Goal: Task Accomplishment & Management: Use online tool/utility

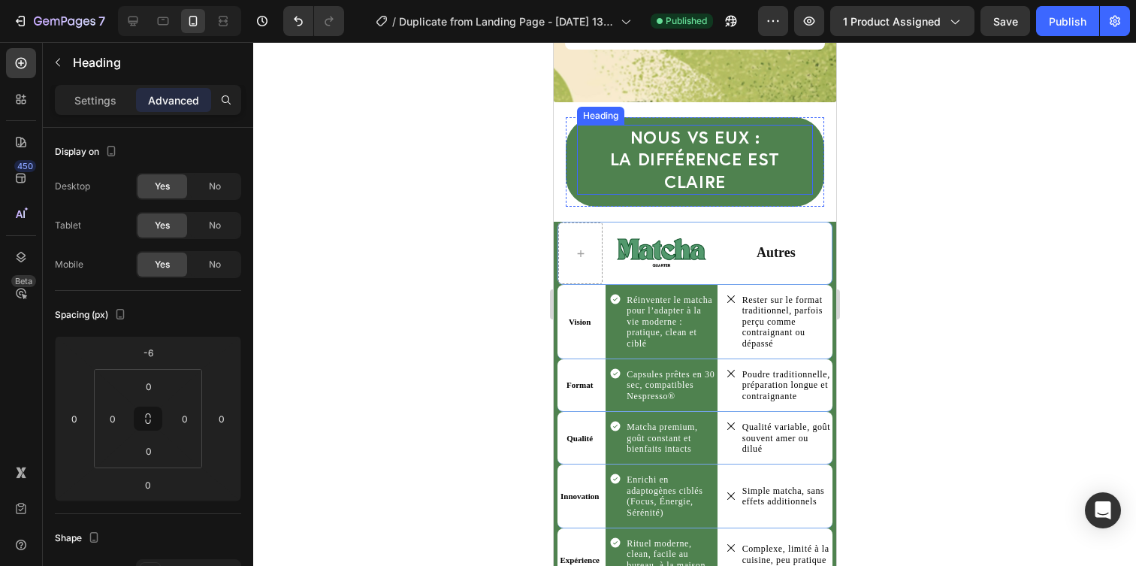
click at [657, 158] on h2 "NOUS vs EUX : la différence est claire" at bounding box center [694, 160] width 236 height 71
click at [666, 176] on h2 "NOUS vs EUX : la différence est claire" at bounding box center [694, 160] width 236 height 71
click at [666, 176] on p "NOUS vs EUX : la différence est claire" at bounding box center [694, 160] width 233 height 68
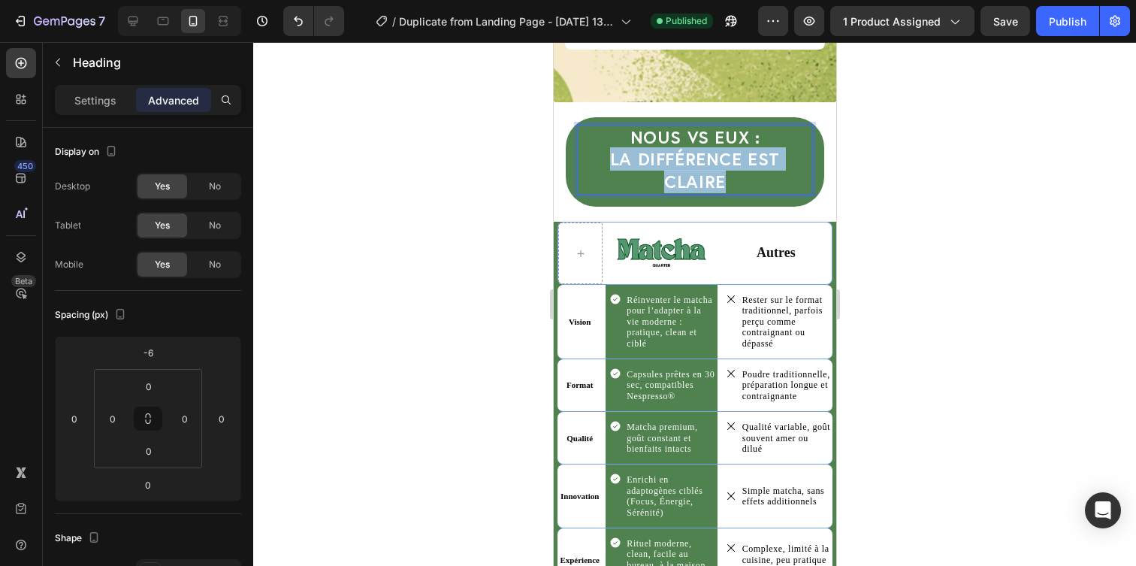
click at [666, 176] on p "NOUS vs EUX : la différence est claire" at bounding box center [694, 160] width 233 height 68
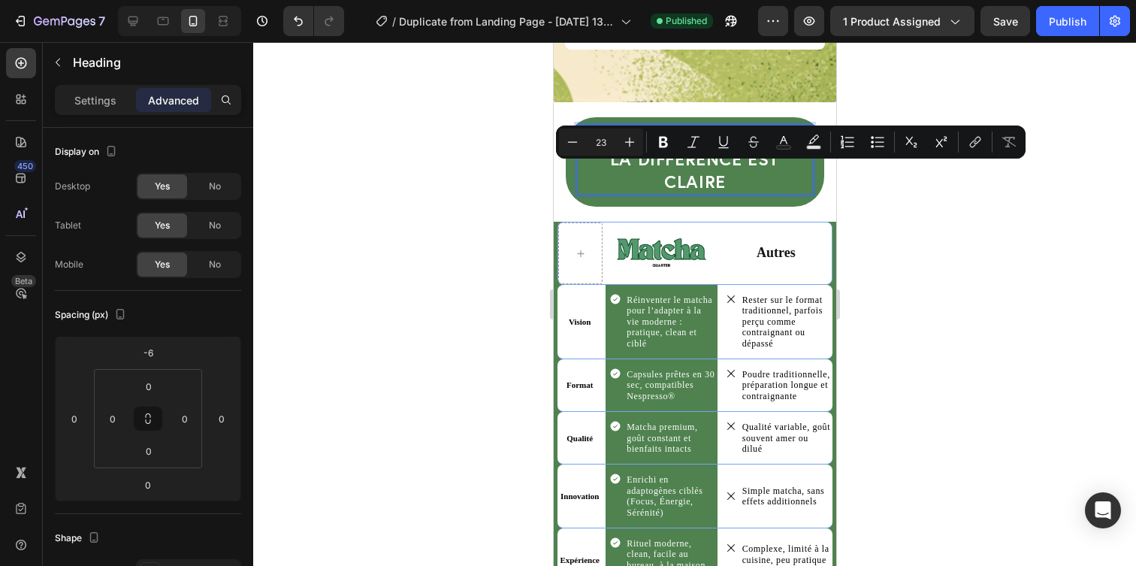
click at [669, 159] on p "NOUS vs EUX : la différence est claire" at bounding box center [694, 160] width 233 height 68
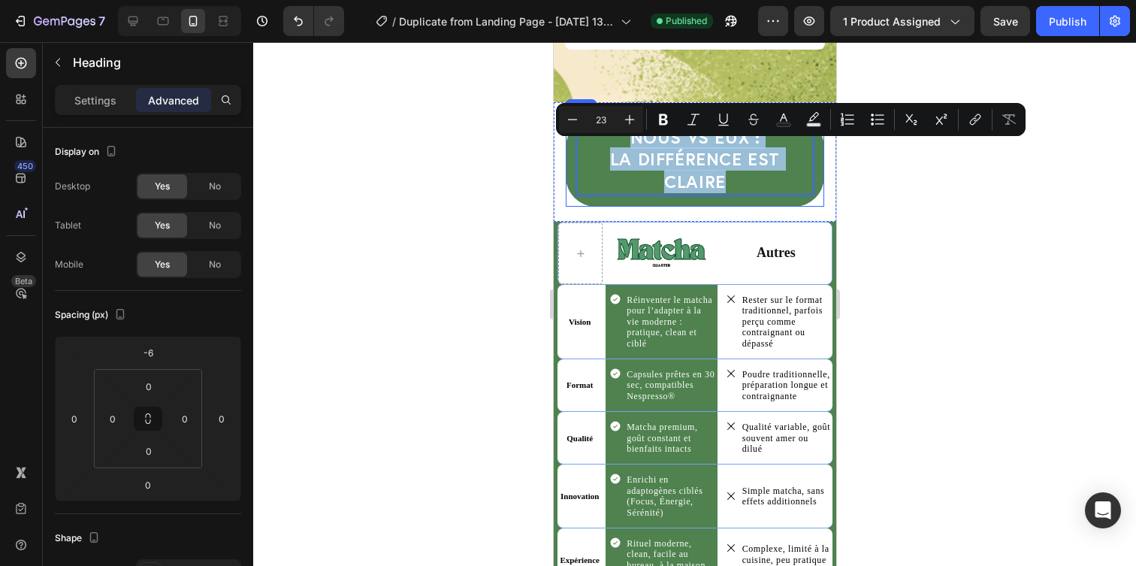
drag, startPoint x: 669, startPoint y: 151, endPoint x: 826, endPoint y: 184, distance: 160.5
click at [826, 184] on div "NOUS vs EUX : la différence est claire Heading 0 Row Row Row" at bounding box center [694, 162] width 282 height 120
copy p "NOUS vs EUX : la différence est claire"
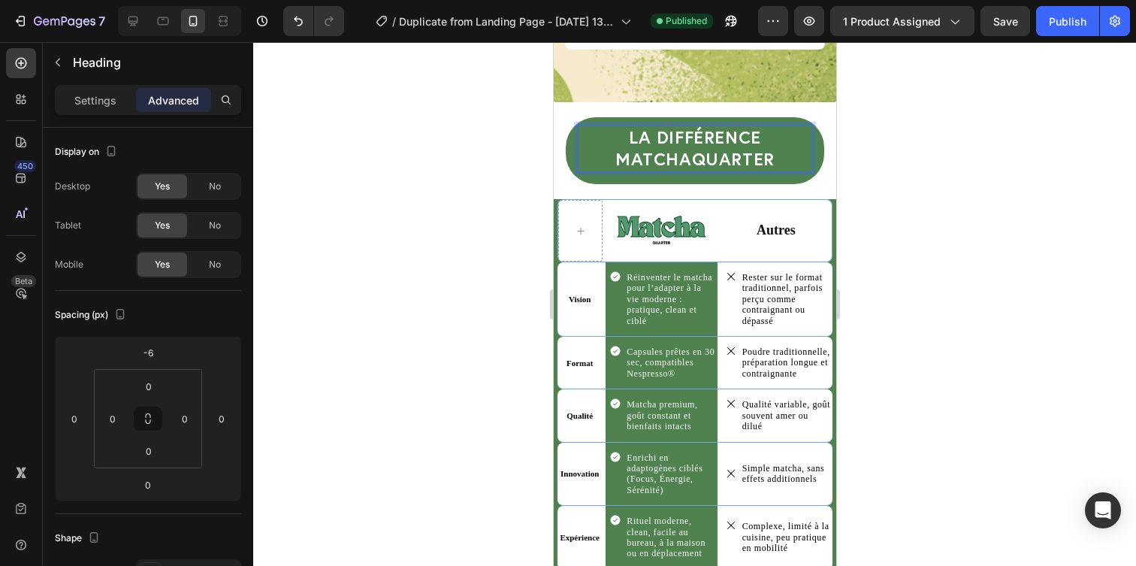
click at [890, 171] on div at bounding box center [694, 304] width 883 height 524
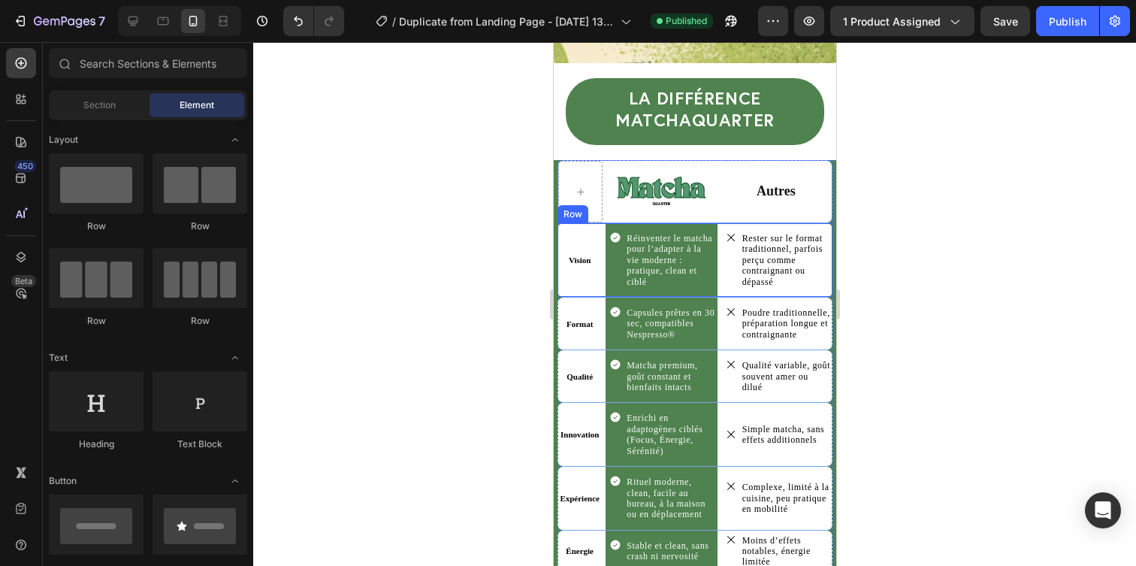
scroll to position [3810, 0]
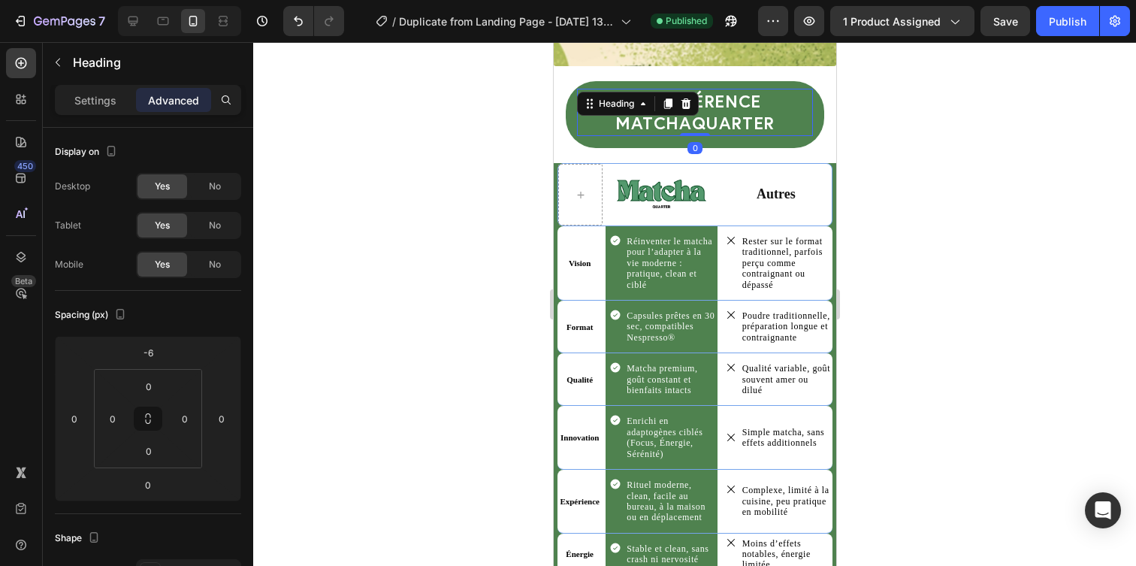
click at [775, 123] on p "La différence MatchaQuarter" at bounding box center [694, 112] width 233 height 45
click at [1016, 143] on div at bounding box center [694, 304] width 883 height 524
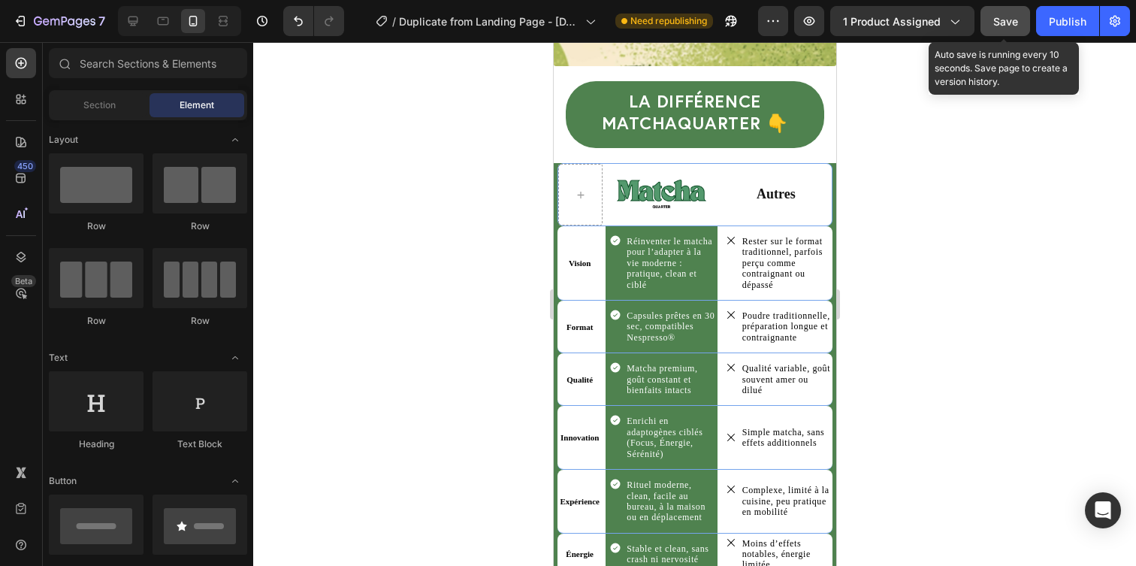
click at [1003, 20] on span "Save" at bounding box center [1005, 21] width 25 height 13
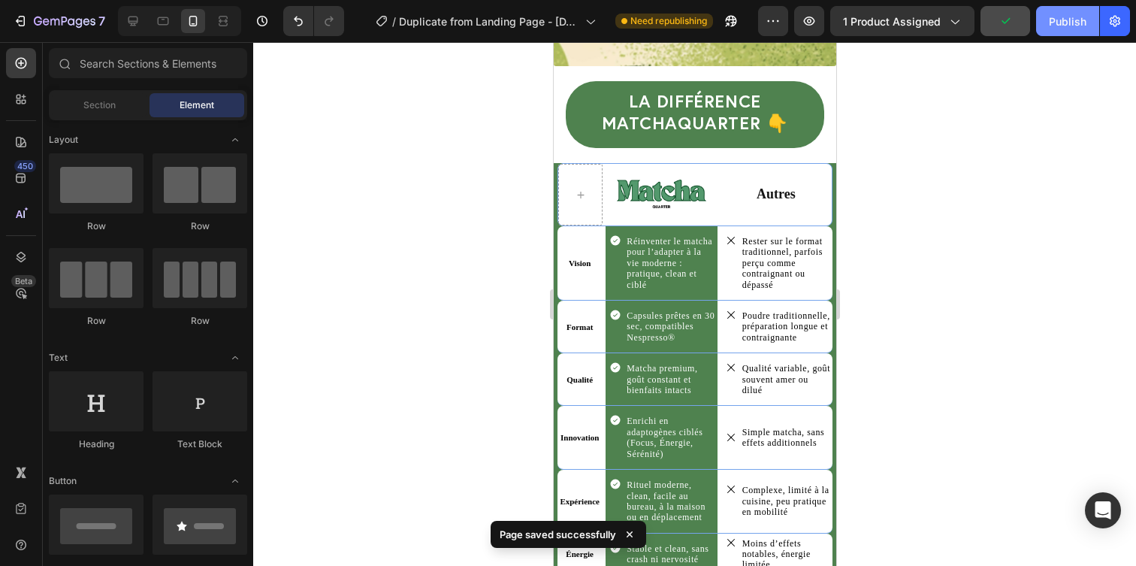
click at [1056, 25] on div "Publish" at bounding box center [1068, 22] width 38 height 16
click at [140, 17] on icon at bounding box center [132, 21] width 15 height 15
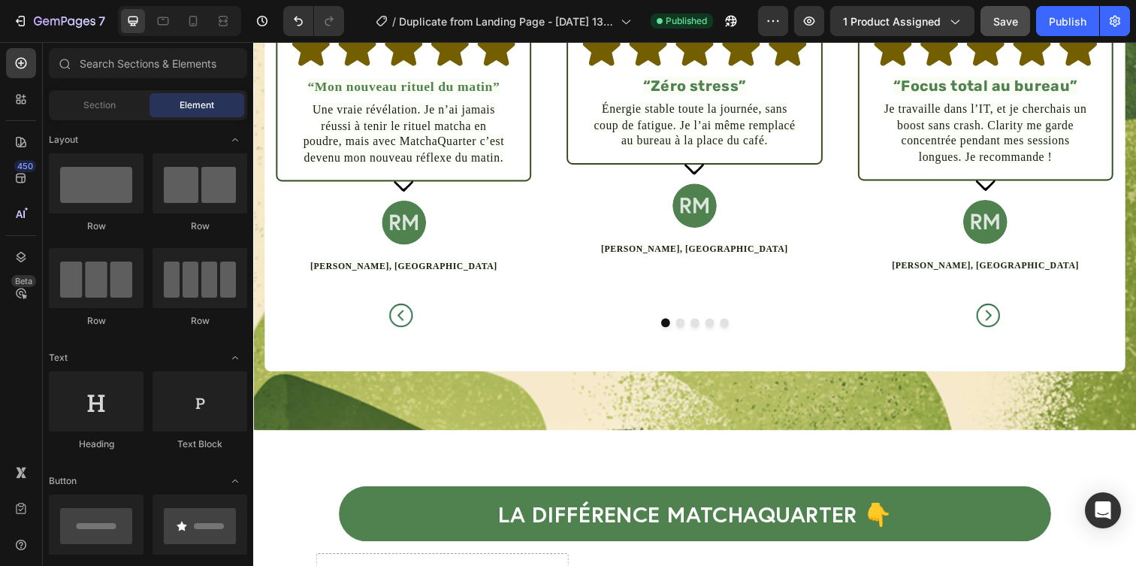
scroll to position [3268, 0]
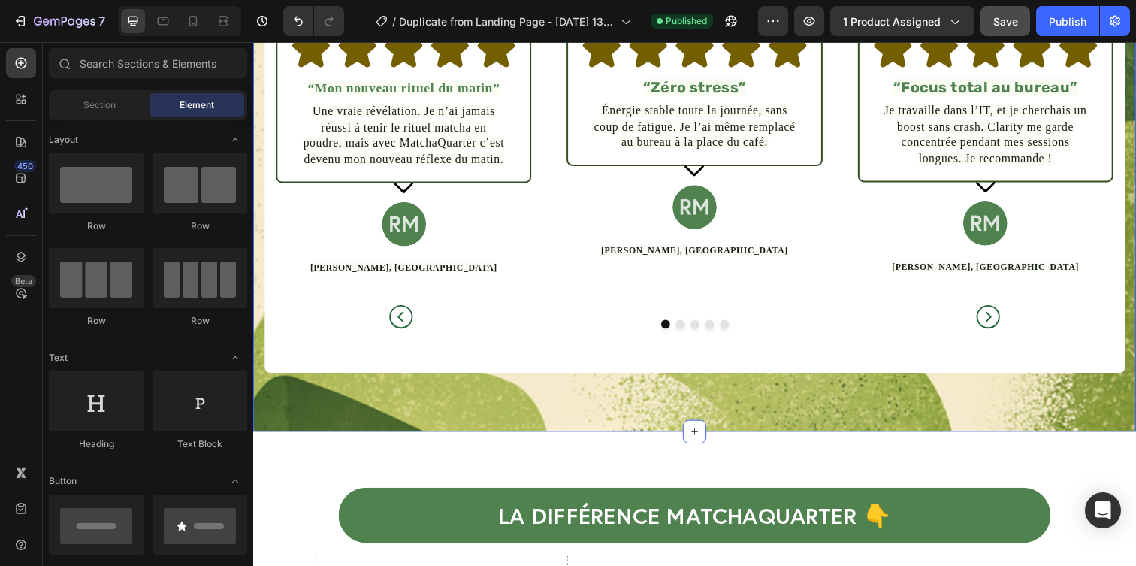
click at [682, 421] on div "Spoiler : ils en redemandent. Heading Leurs mots valent plus que les nôtres Tex…" at bounding box center [704, 112] width 902 height 656
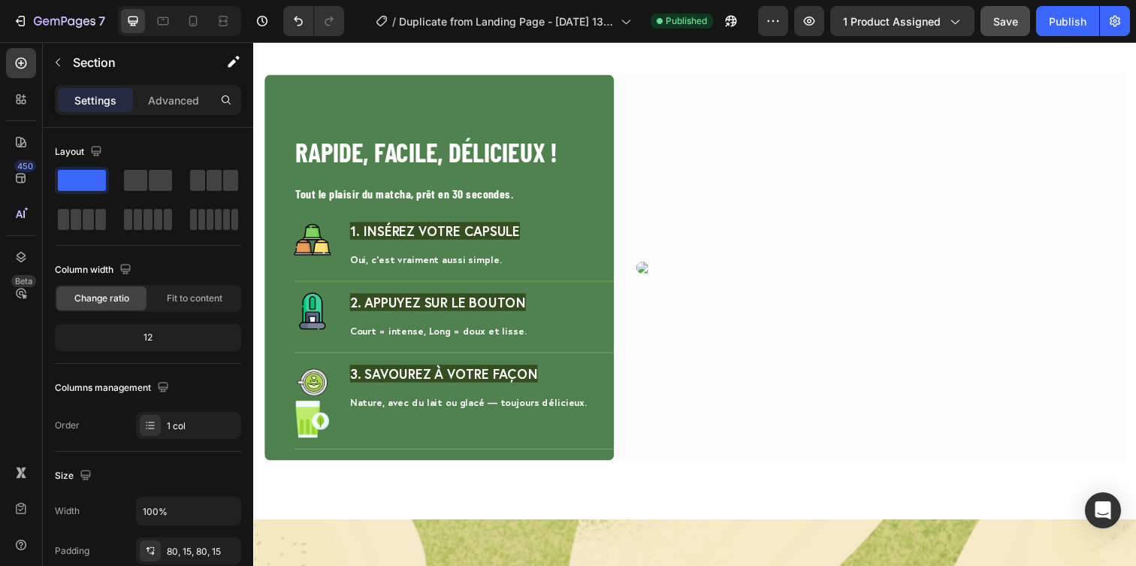
scroll to position [2413, 0]
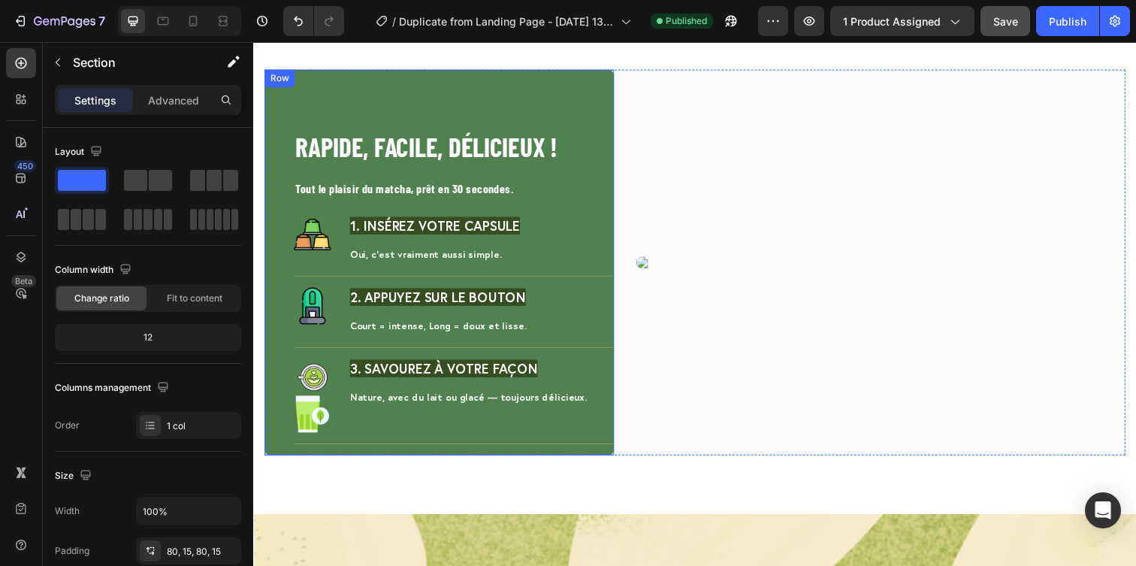
click at [518, 464] on div "RAPIDE, FACILE, DÉLICIEUX ! Heading Tout le plaisir du matcha, prêt en 30 secon…" at bounding box center [458, 297] width 327 height 334
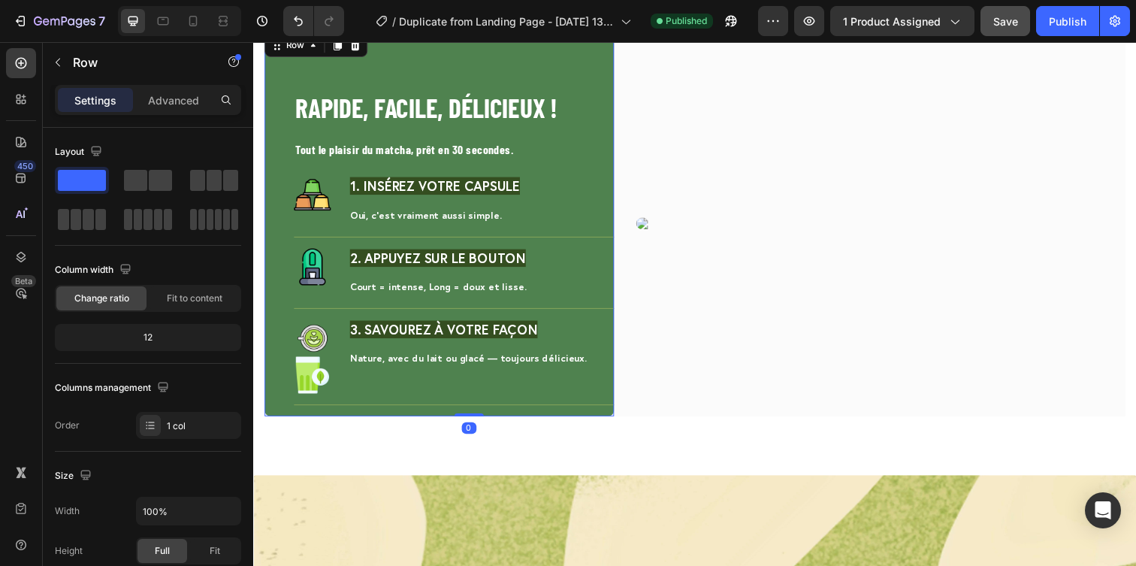
scroll to position [2465, 0]
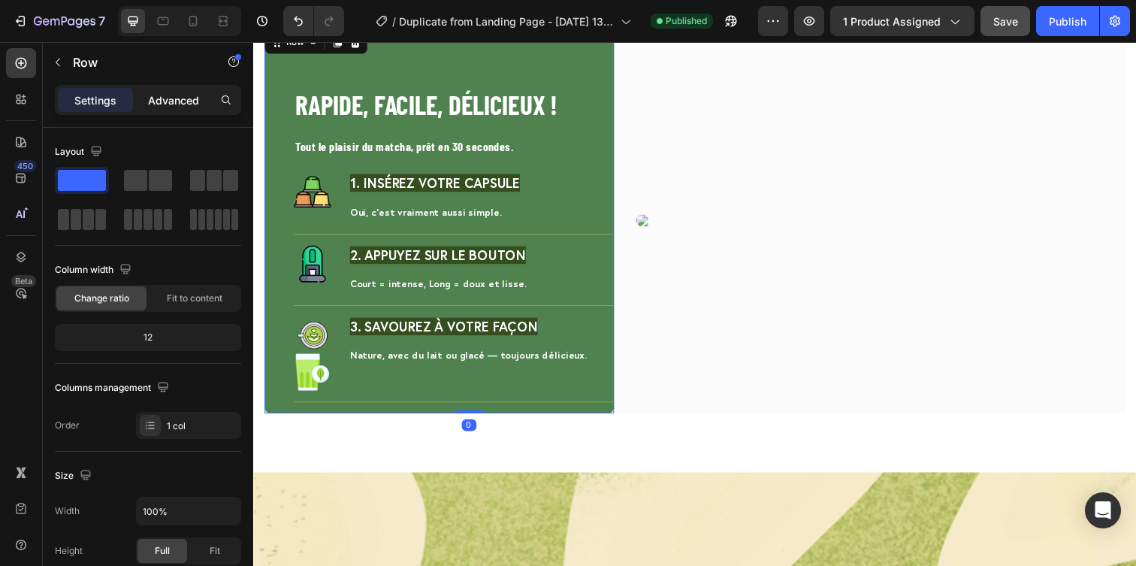
click at [182, 102] on p "Advanced" at bounding box center [173, 100] width 51 height 16
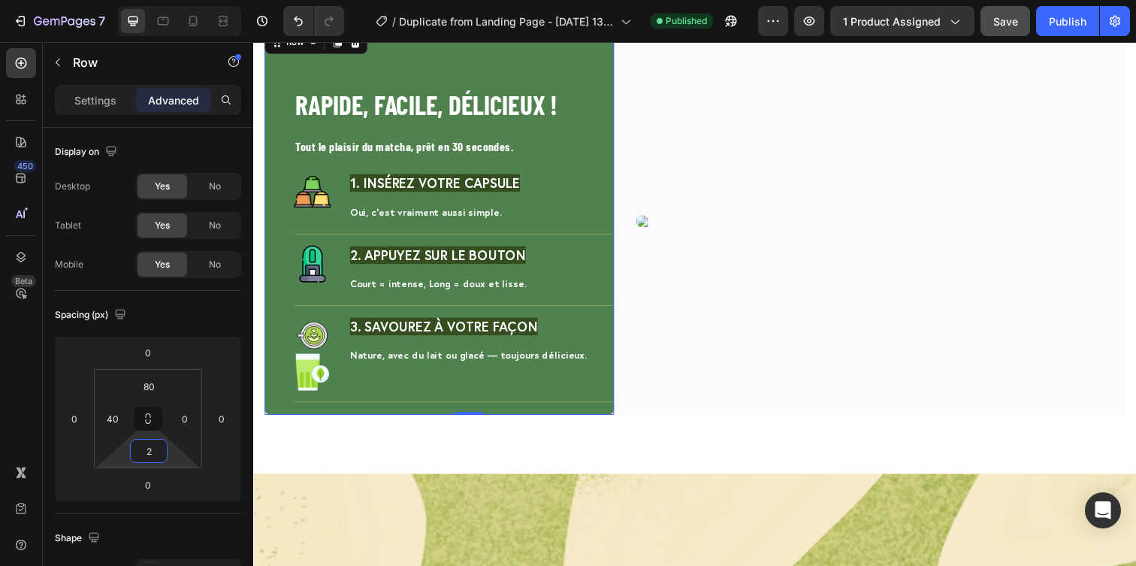
type input "0"
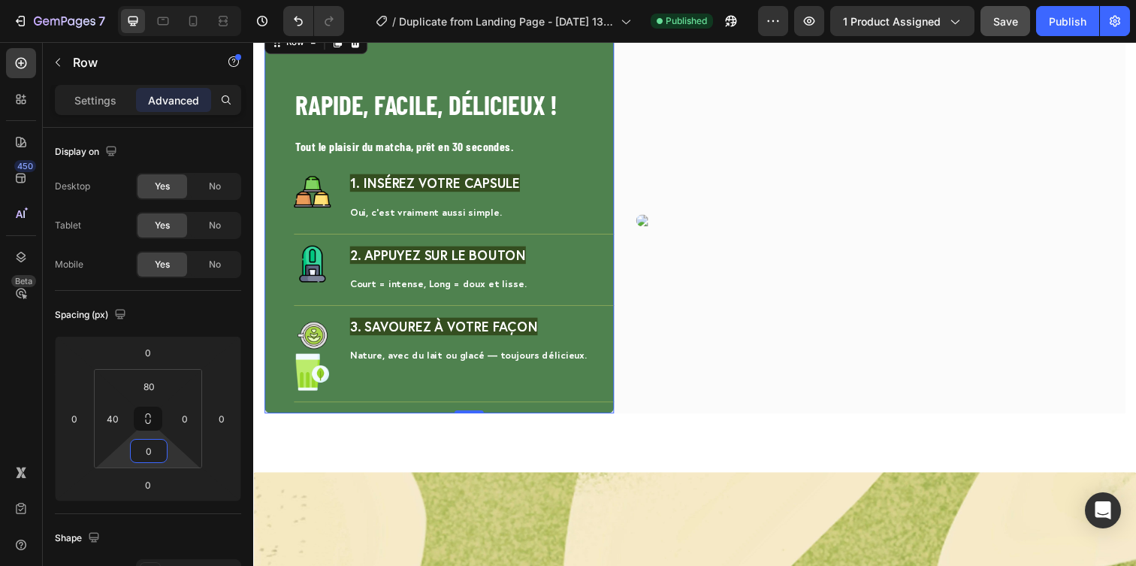
drag, startPoint x: 149, startPoint y: 464, endPoint x: 147, endPoint y: 482, distance: 18.1
click at [147, 0] on html "7 / Duplicate from Landing Page - [DATE] 13:25:49 Published Preview 1 product a…" at bounding box center [568, 0] width 1136 height 0
click at [152, 443] on input "0" at bounding box center [149, 451] width 30 height 23
click at [128, 0] on html "7 / Duplicate from Landing Page - [DATE] 13:25:49 Published Preview 1 product a…" at bounding box center [568, 0] width 1136 height 0
click at [132, 0] on html "7 / Duplicate from Landing Page - [DATE] 13:25:49 Published Preview 1 product a…" at bounding box center [568, 0] width 1136 height 0
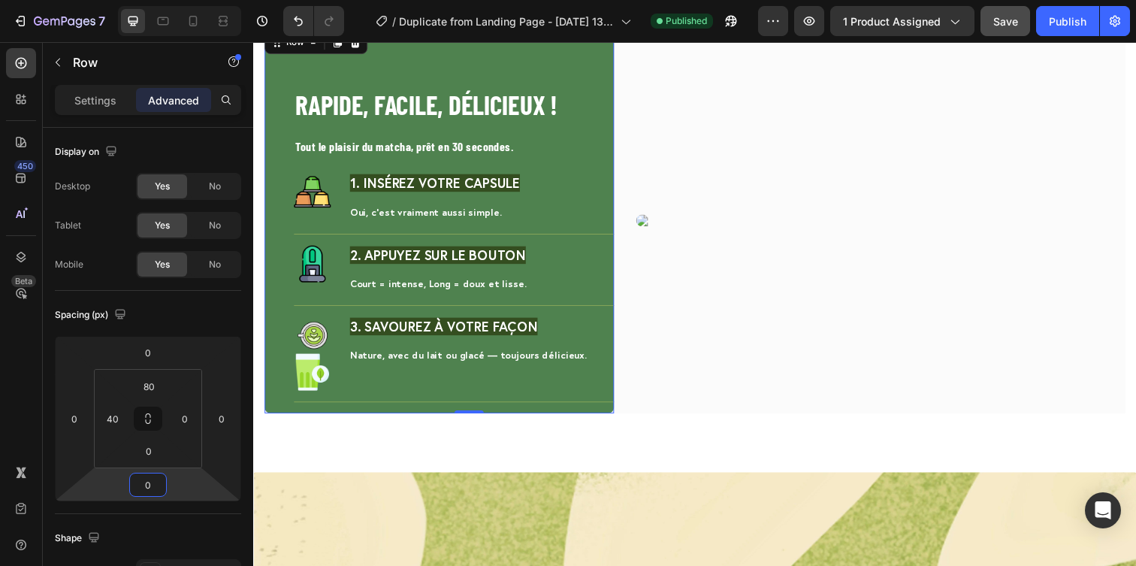
click at [132, 0] on html "7 / Duplicate from Landing Page - [DATE] 13:25:49 Published Preview 1 product a…" at bounding box center [568, 0] width 1136 height 0
click at [144, 444] on input "0" at bounding box center [149, 451] width 30 height 23
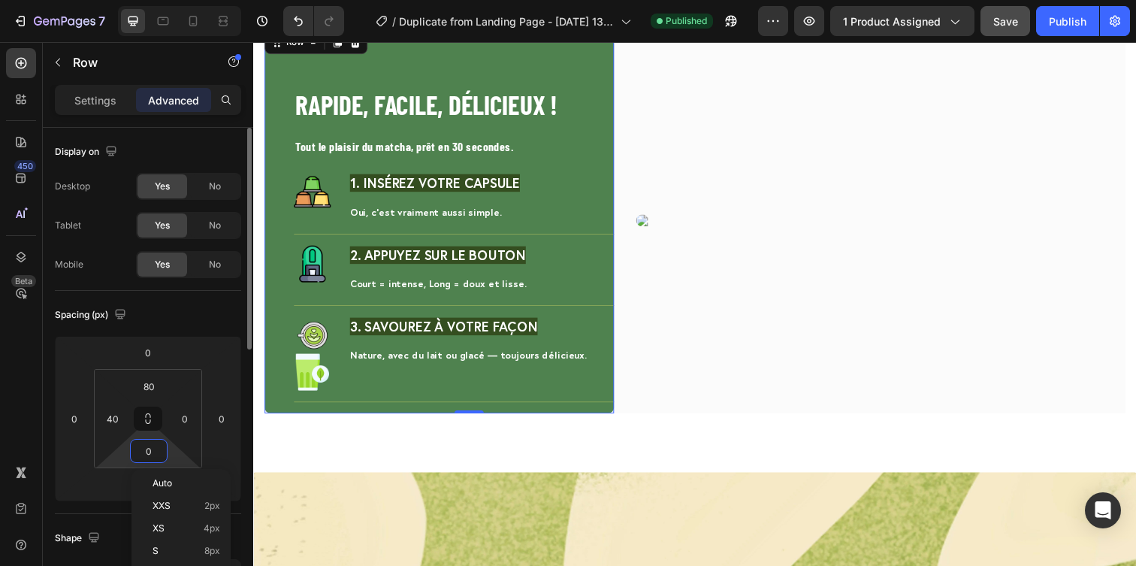
click at [151, 0] on html "7 / Duplicate from Landing Page - [DATE] 13:25:49 Published Preview 1 product a…" at bounding box center [568, 0] width 1136 height 0
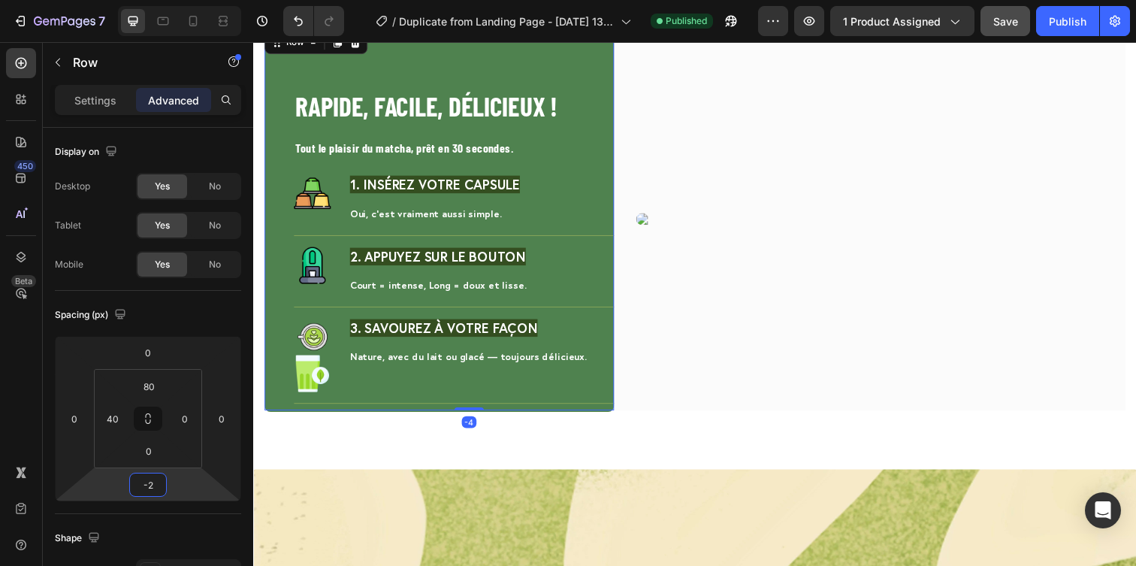
type input "0"
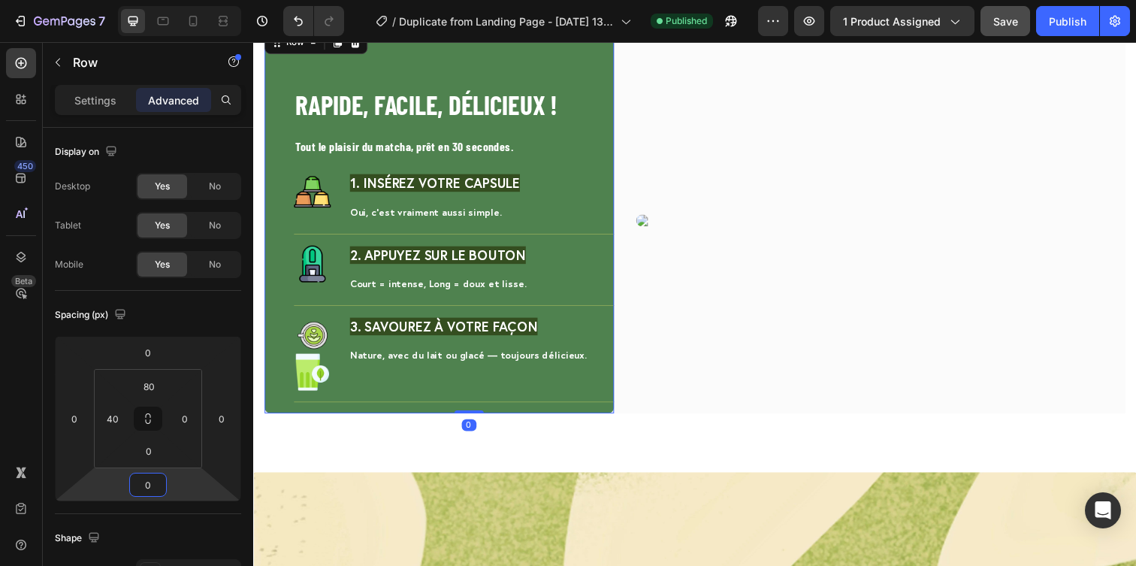
click at [139, 0] on html "7 / Duplicate from Landing Page - [DATE] 13:25:49 Published Preview 1 product a…" at bounding box center [568, 0] width 1136 height 0
drag, startPoint x: 137, startPoint y: 463, endPoint x: 131, endPoint y: 443, distance: 20.4
click at [131, 0] on html "7 / Duplicate from Landing Page - [DATE] 13:25:49 Published Preview 1 product a…" at bounding box center [568, 0] width 1136 height 0
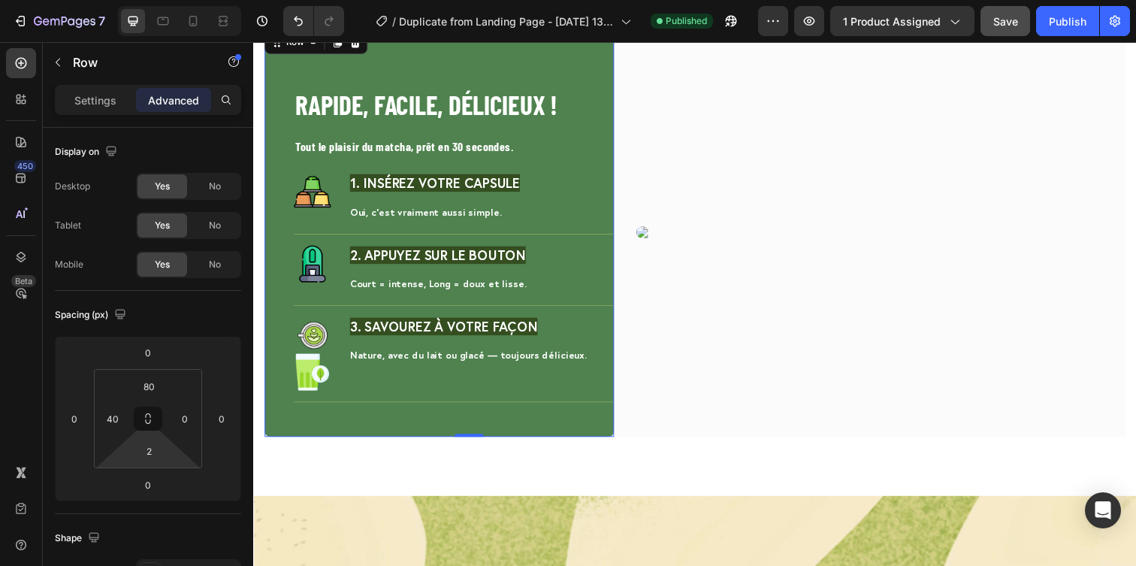
type input "0"
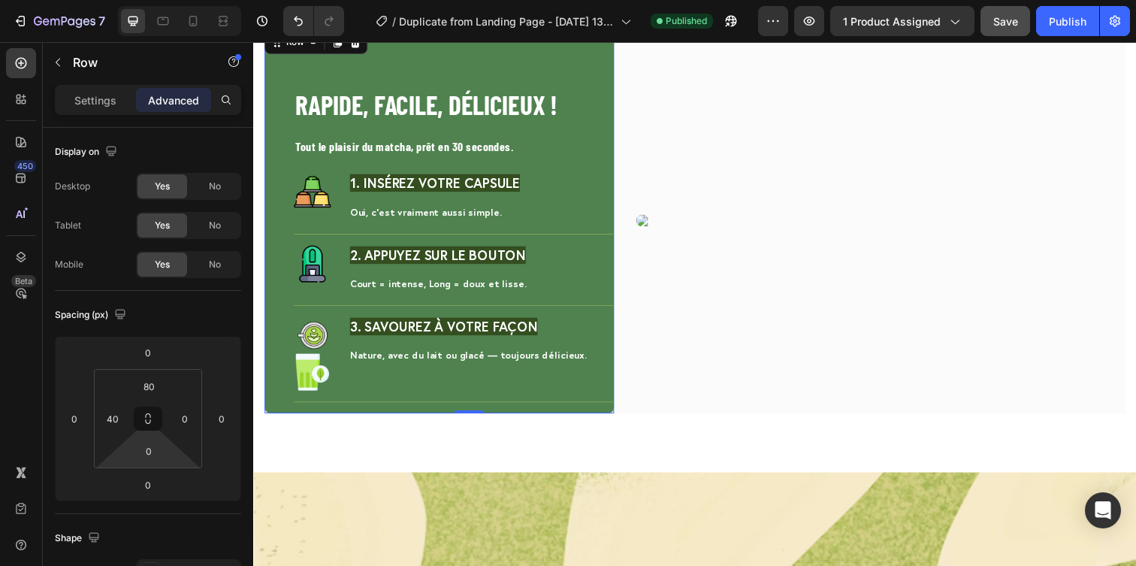
drag, startPoint x: 125, startPoint y: 452, endPoint x: 140, endPoint y: 450, distance: 14.5
click at [140, 0] on html "7 / Duplicate from Landing Page - [DATE] 13:25:49 Published Preview 1 product a…" at bounding box center [568, 0] width 1136 height 0
click at [255, 446] on div "RAPIDE, FACILE, DÉLICIEUX ! Heading Tout le plaisir du matcha, prêt en 30 secon…" at bounding box center [704, 254] width 902 height 454
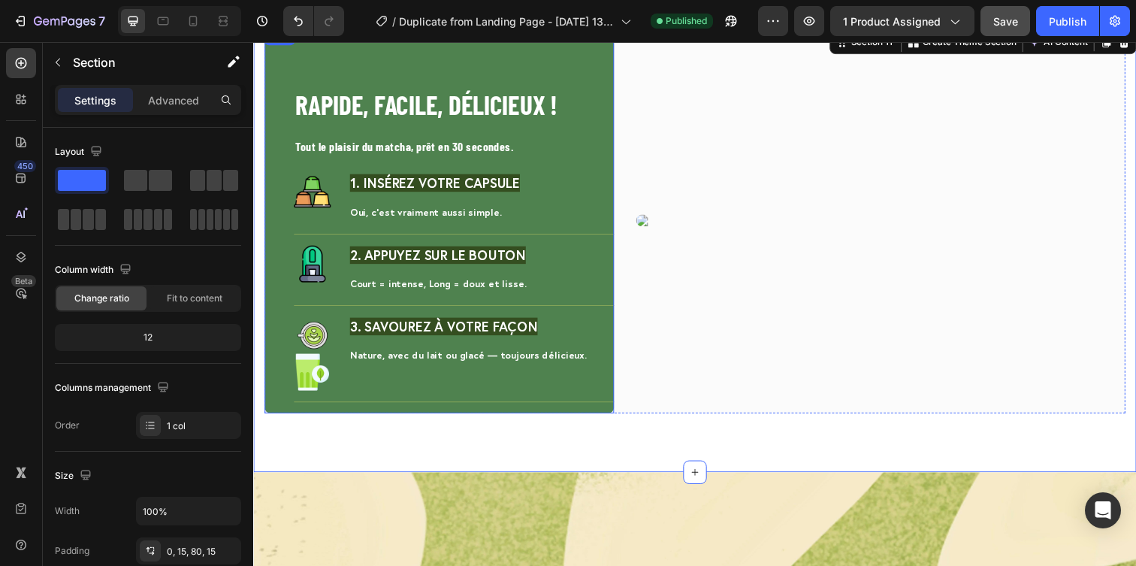
click at [441, 421] on div "RAPIDE, FACILE, DÉLICIEUX ! Heading Tout le plaisir du matcha, prêt en 30 secon…" at bounding box center [458, 254] width 327 height 334
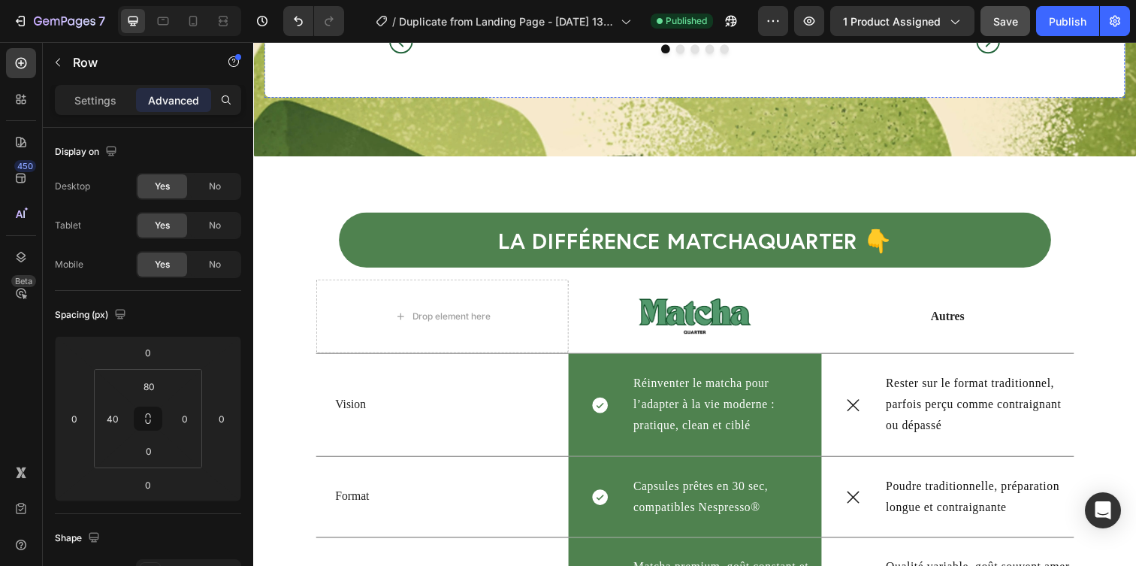
scroll to position [3550, 0]
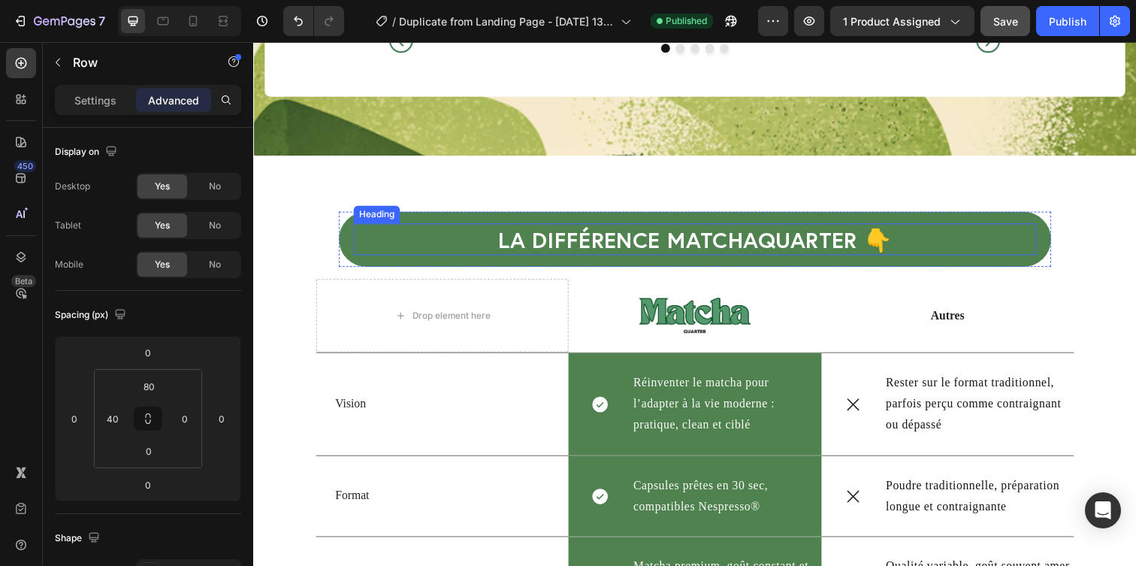
click at [631, 238] on h2 "La différence MatchaQuarter 👇" at bounding box center [703, 243] width 697 height 32
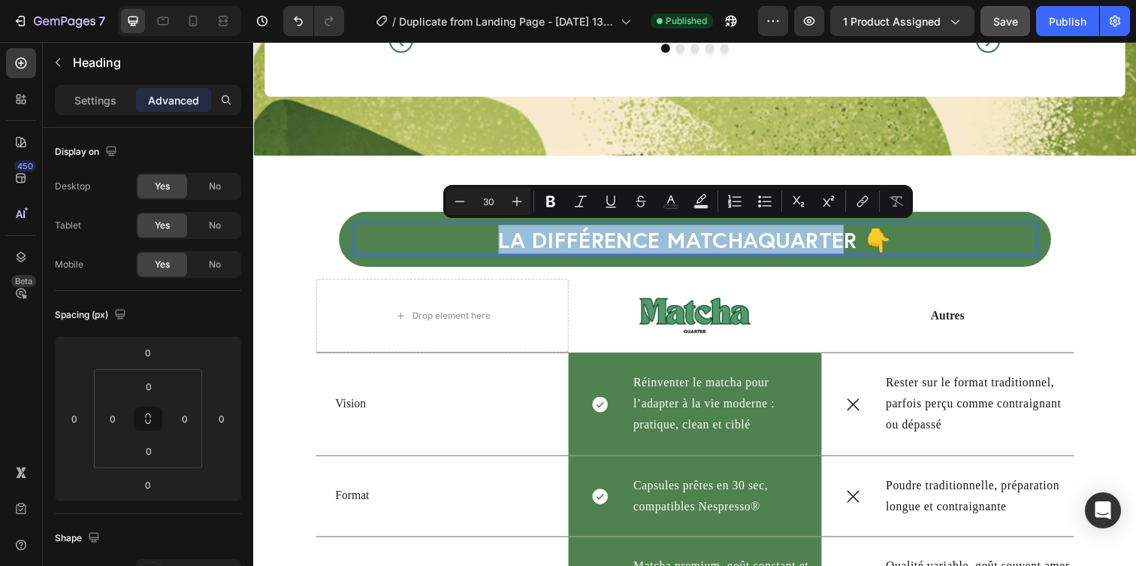
drag, startPoint x: 500, startPoint y: 242, endPoint x: 863, endPoint y: 243, distance: 362.9
click at [863, 243] on p "La différence MatchaQuarter 👇" at bounding box center [704, 242] width 694 height 29
drag, startPoint x: 867, startPoint y: 249, endPoint x: 501, endPoint y: 249, distance: 365.9
click at [501, 249] on p "La différence MatchaQuarter 👇" at bounding box center [704, 242] width 694 height 29
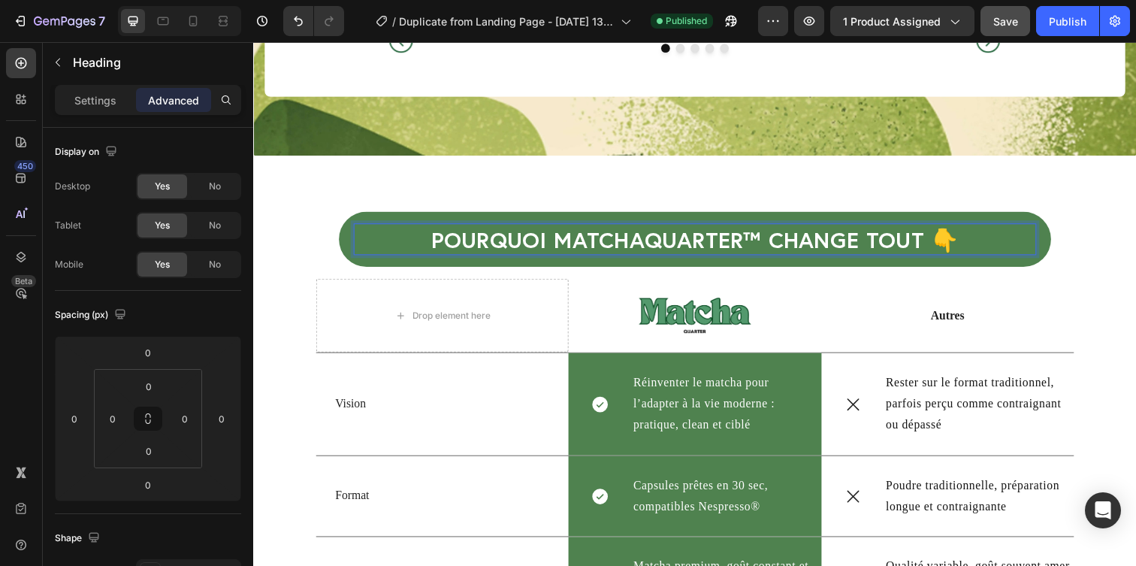
click at [776, 240] on p "Pourquoi MatchaQuarter™ change tout 👇" at bounding box center [704, 242] width 694 height 29
click at [654, 243] on p "Pourquoi MatchaQuarter change tout 👇" at bounding box center [704, 242] width 694 height 29
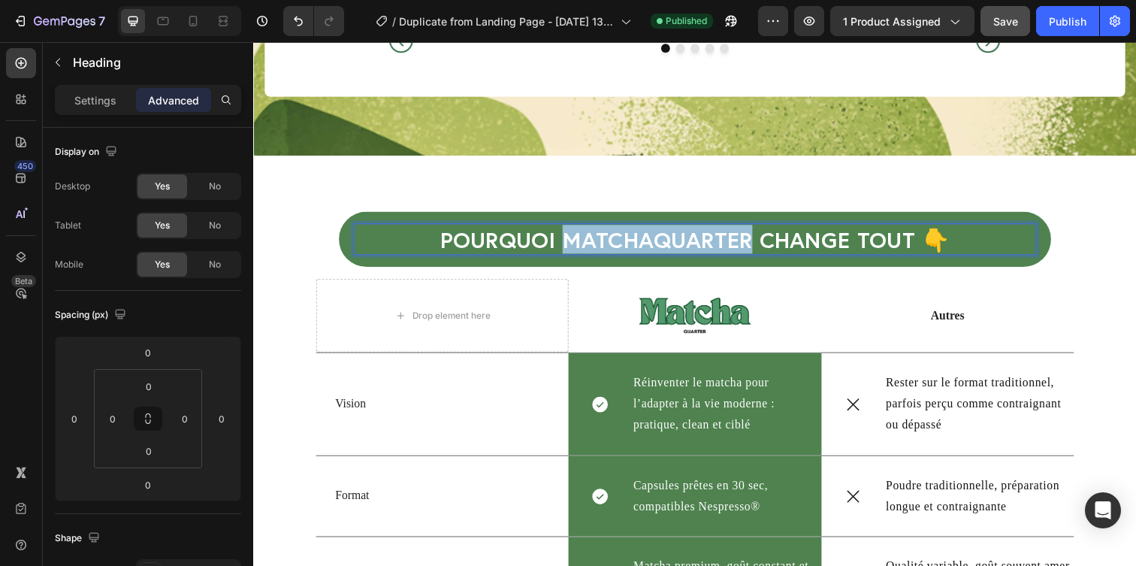
click at [654, 243] on p "Pourquoi MatchaQuarter change tout 👇" at bounding box center [704, 242] width 694 height 29
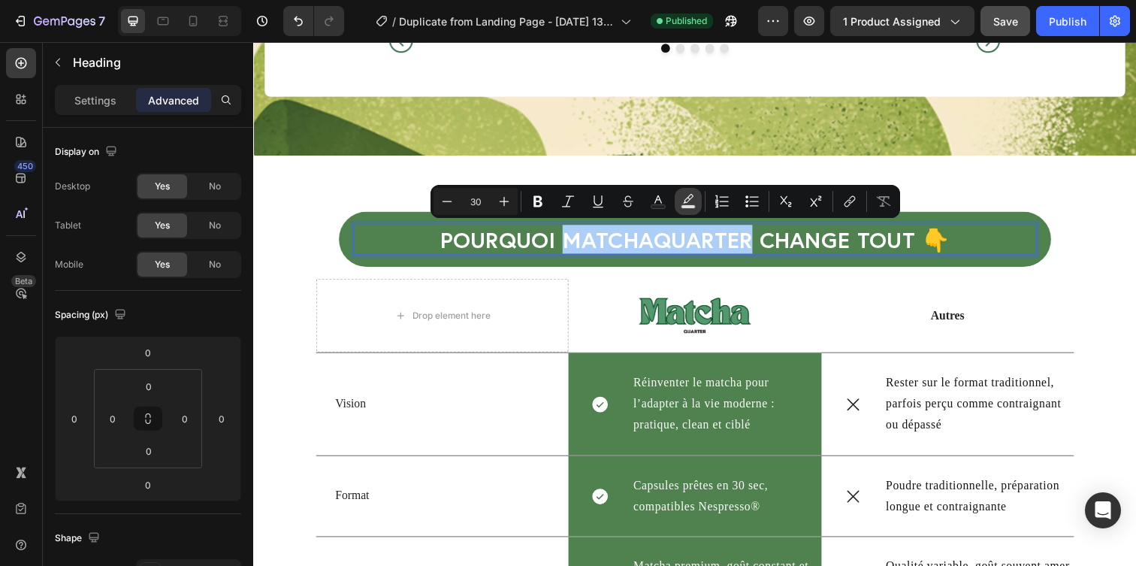
click at [697, 202] on button "Text Background Color" at bounding box center [688, 201] width 27 height 27
type input "000000"
type input "77"
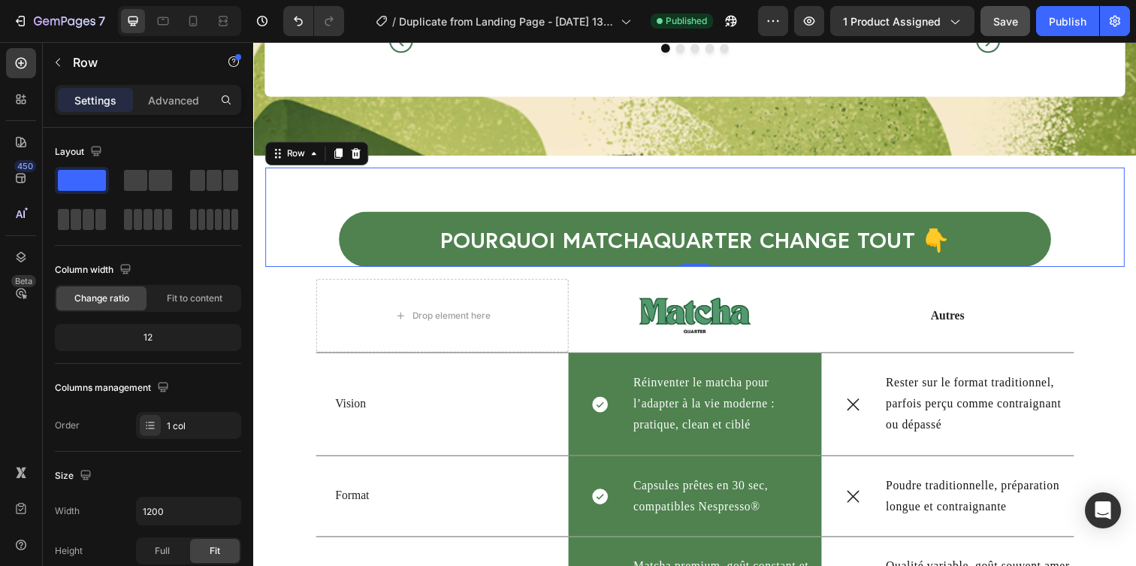
click at [955, 183] on div "Pourquoi MatchaQuarter change tout 👇 Heading Row Row 0" at bounding box center [704, 220] width 878 height 101
click at [198, 23] on icon at bounding box center [193, 21] width 15 height 15
type input "100%"
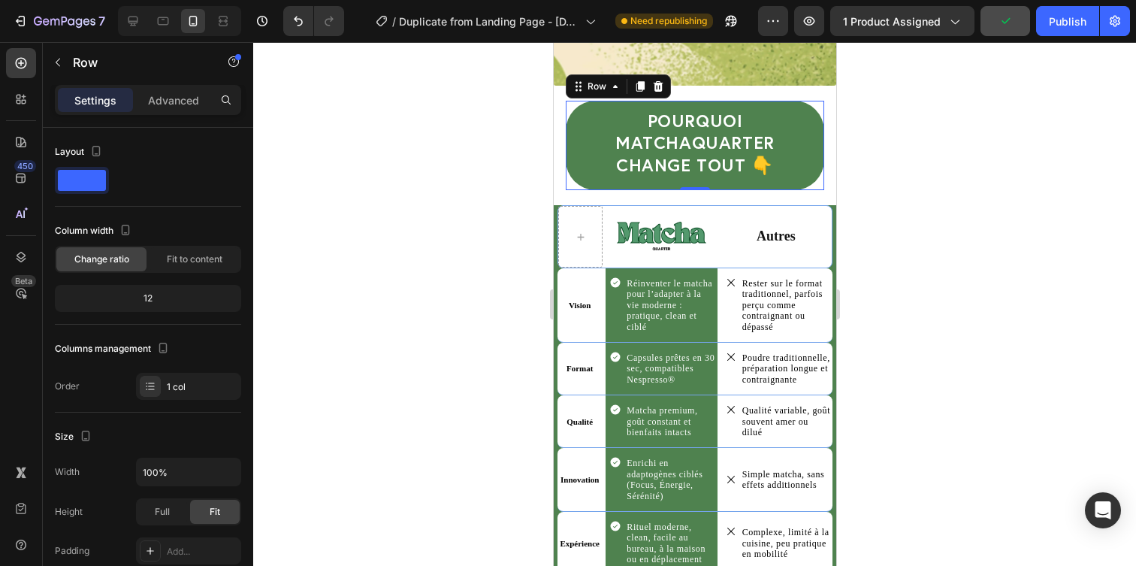
scroll to position [3793, 0]
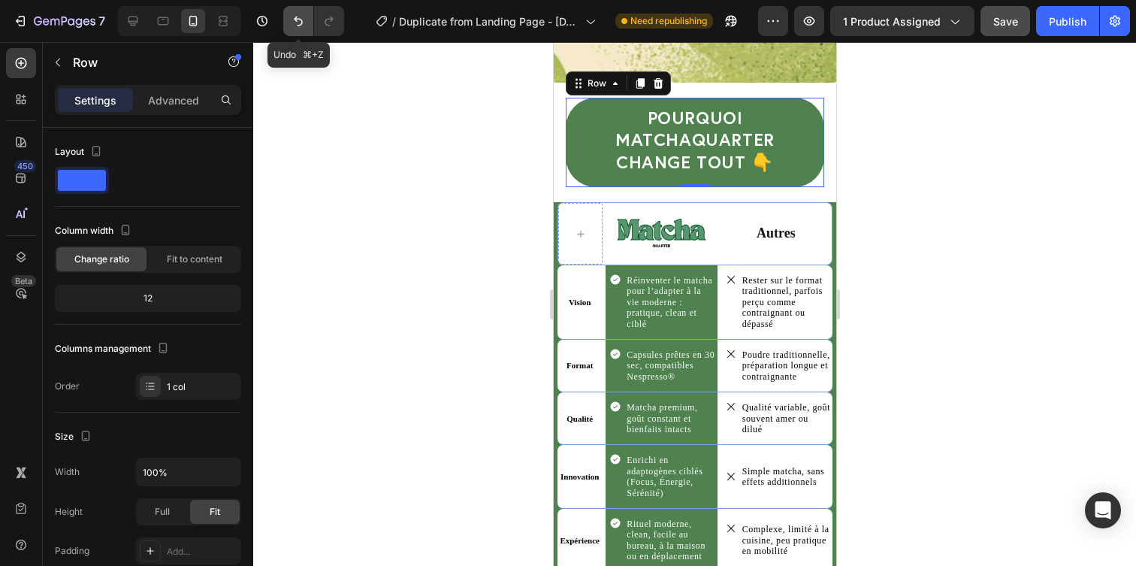
click at [298, 11] on button "Undo/Redo" at bounding box center [298, 21] width 30 height 30
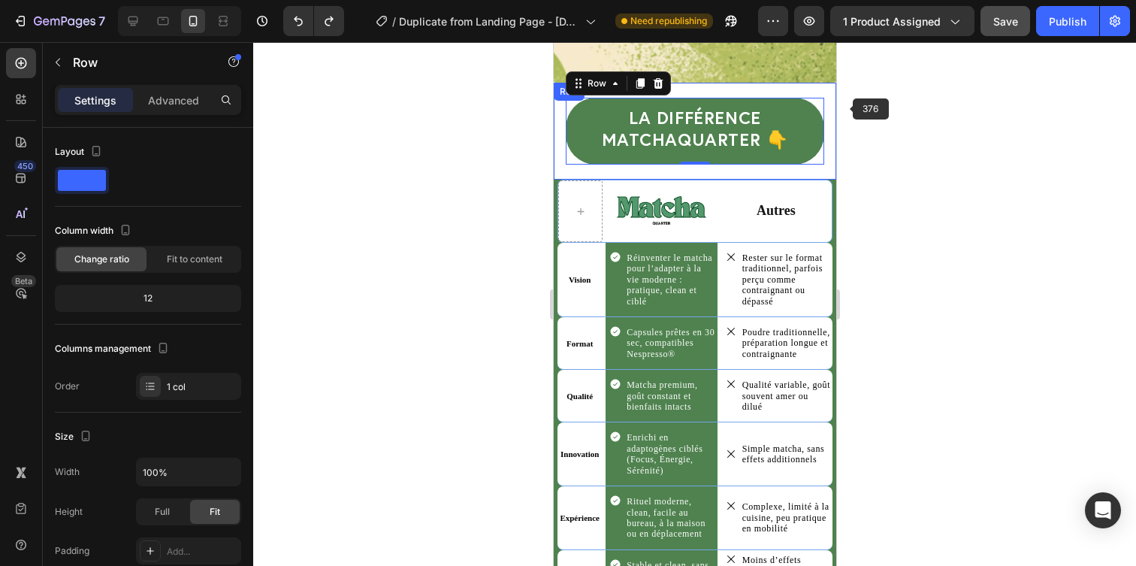
click at [915, 123] on div at bounding box center [694, 304] width 883 height 524
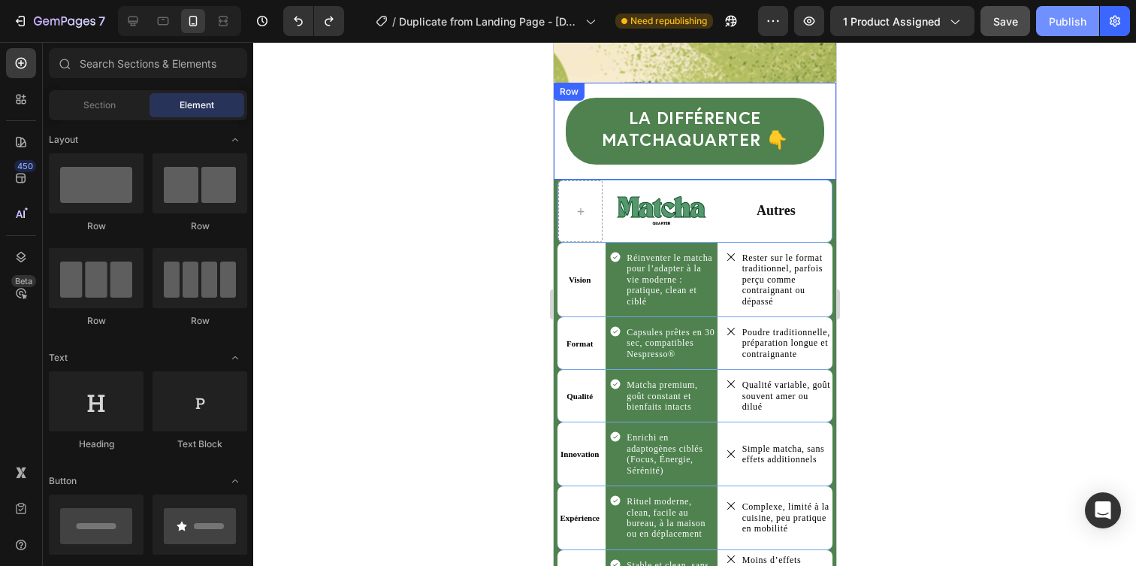
click at [1071, 24] on div "Publish" at bounding box center [1068, 22] width 38 height 16
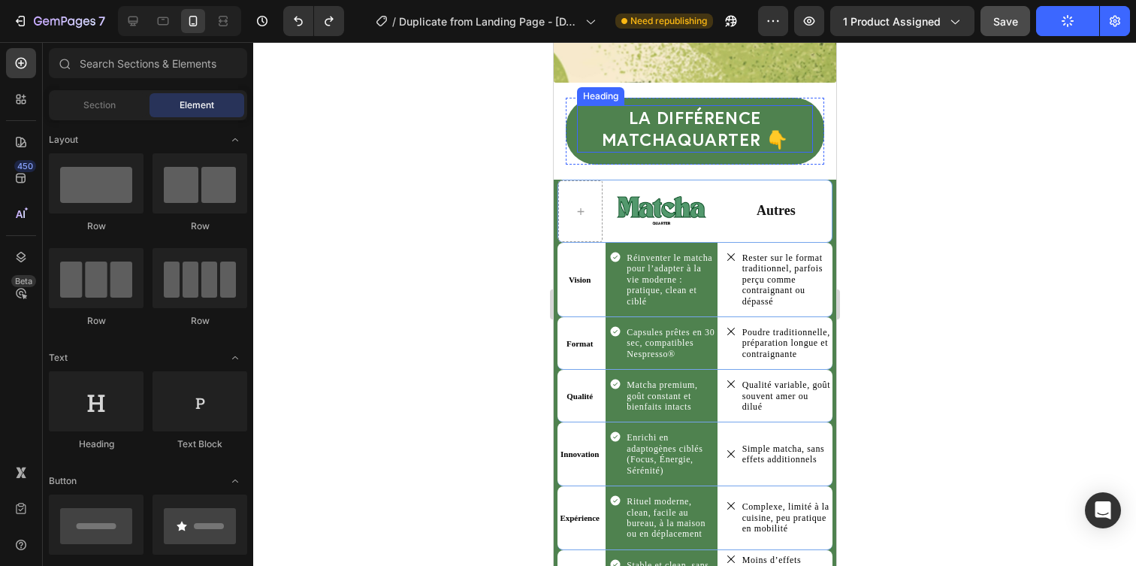
click at [665, 123] on h2 "La différence MatchaQuarter 👇" at bounding box center [694, 129] width 236 height 48
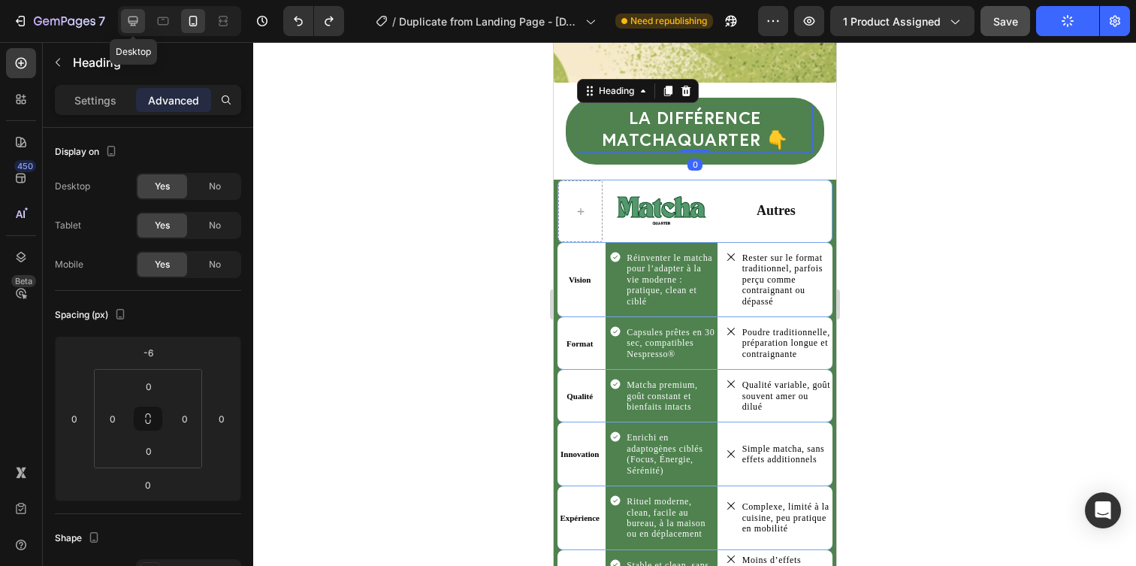
click at [130, 20] on icon at bounding box center [132, 21] width 15 height 15
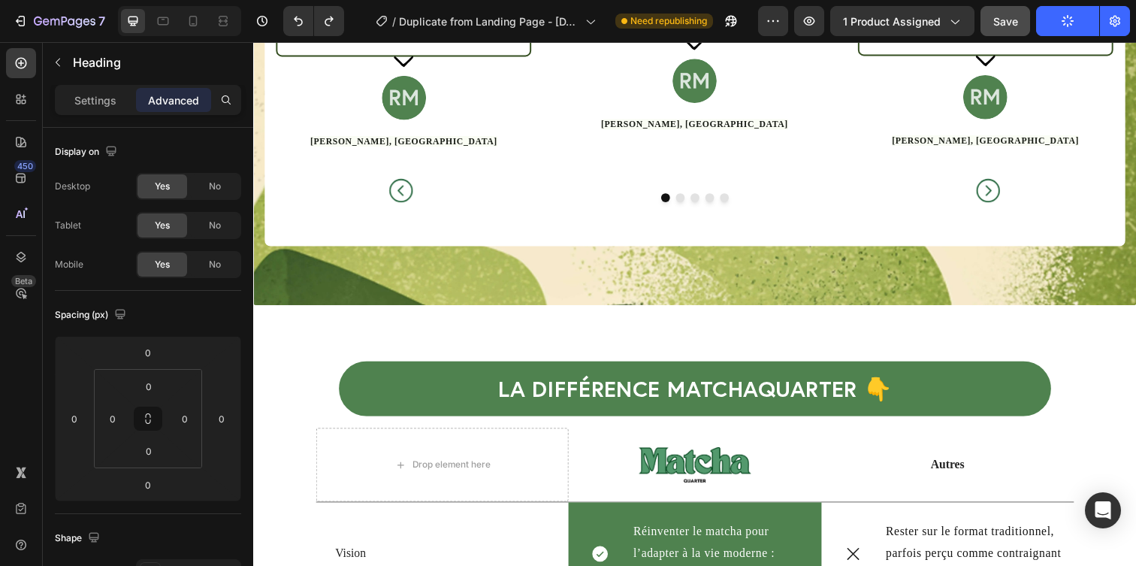
scroll to position [3400, 0]
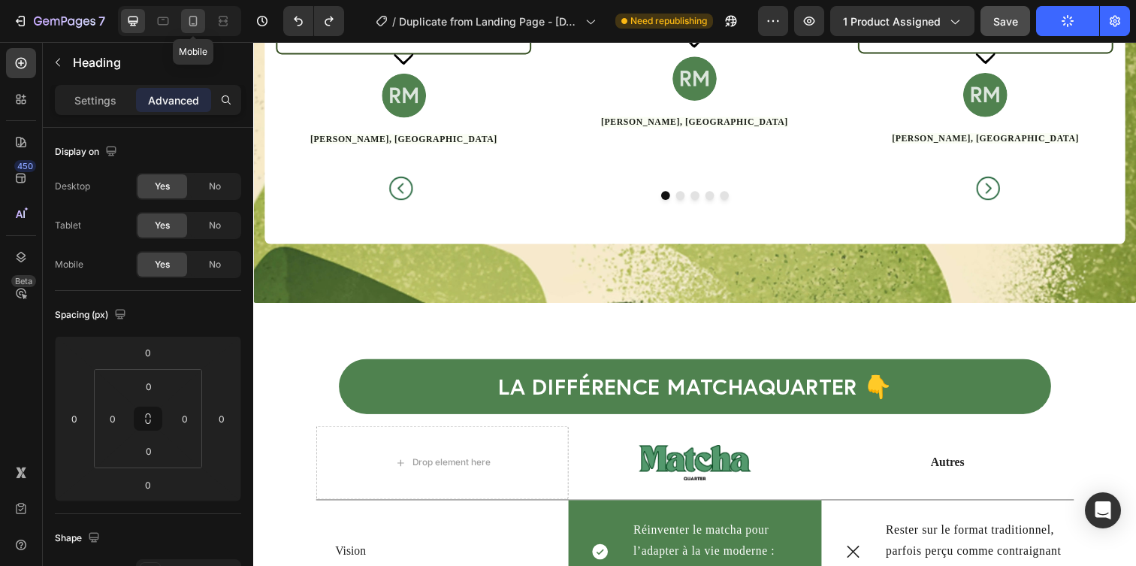
click at [195, 20] on icon at bounding box center [193, 21] width 15 height 15
type input "-6"
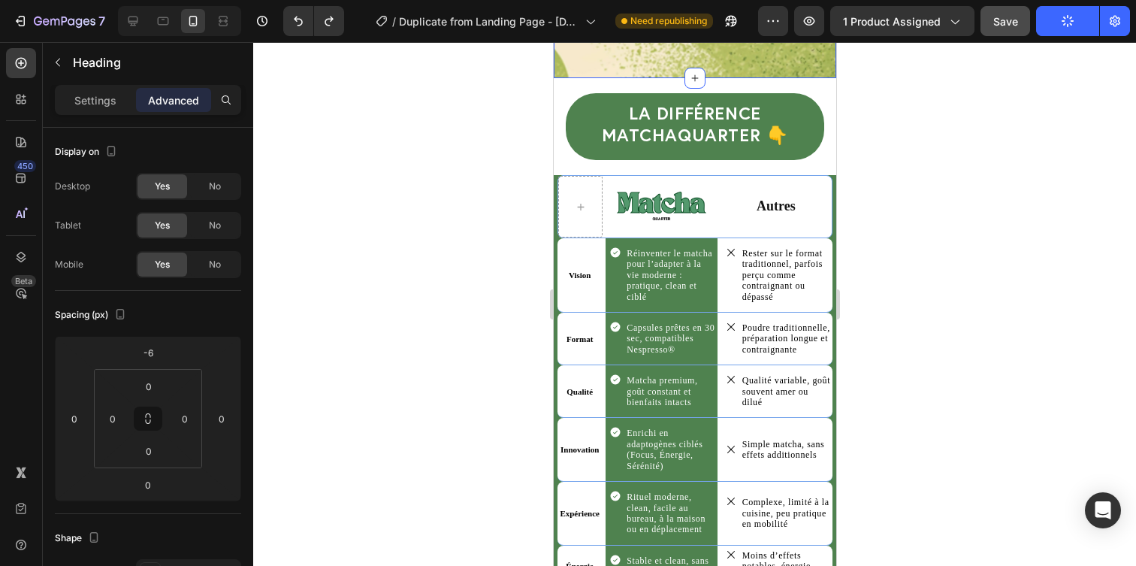
scroll to position [3801, 0]
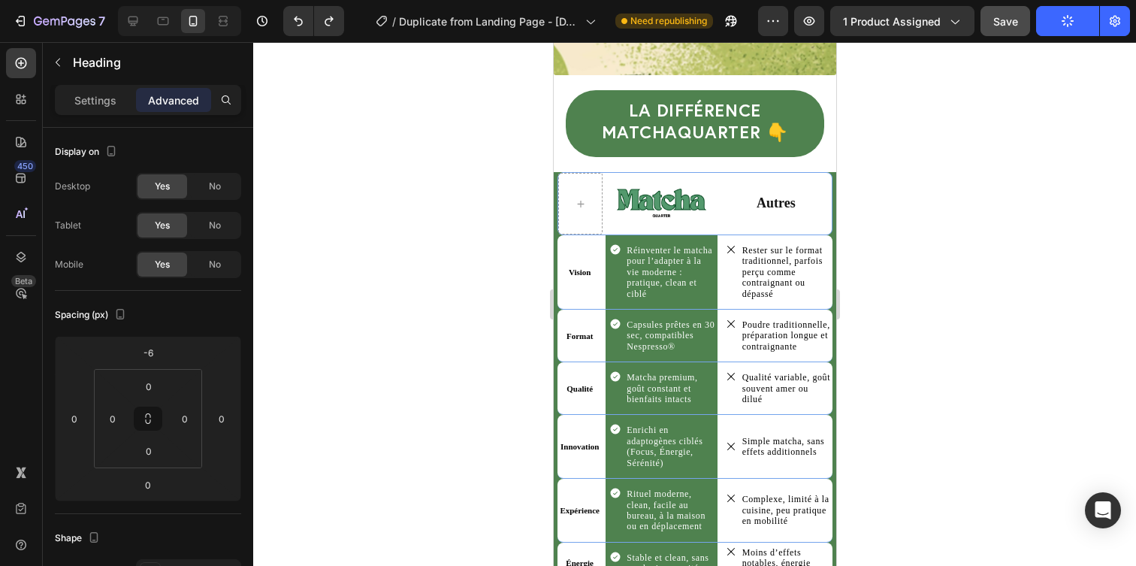
click at [662, 107] on h2 "La différence MatchaQuarter 👇" at bounding box center [694, 122] width 236 height 48
click at [662, 107] on p "La différence MatchaQuarter 👇" at bounding box center [694, 121] width 233 height 45
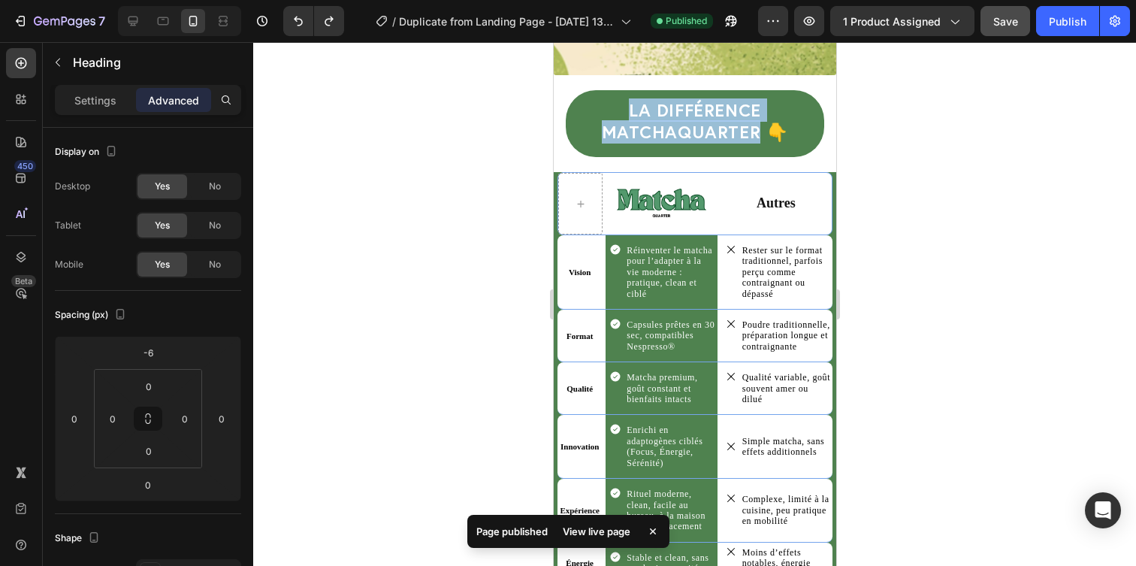
drag, startPoint x: 632, startPoint y: 109, endPoint x: 755, endPoint y: 131, distance: 125.1
click at [756, 131] on p "La différence MatchaQuarter 👇" at bounding box center [694, 121] width 233 height 45
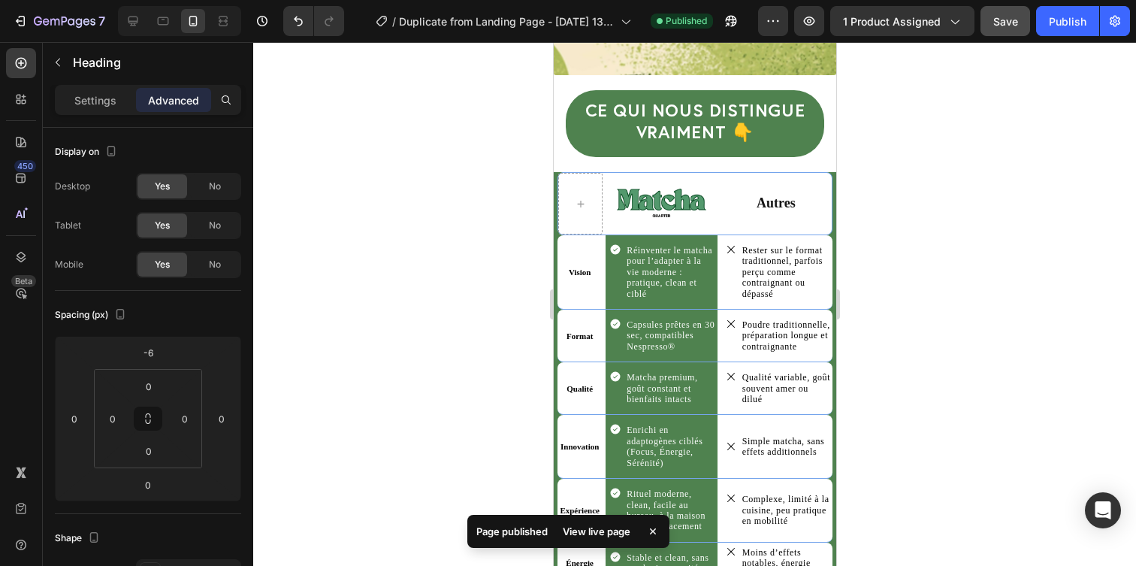
click at [898, 159] on div at bounding box center [694, 304] width 883 height 524
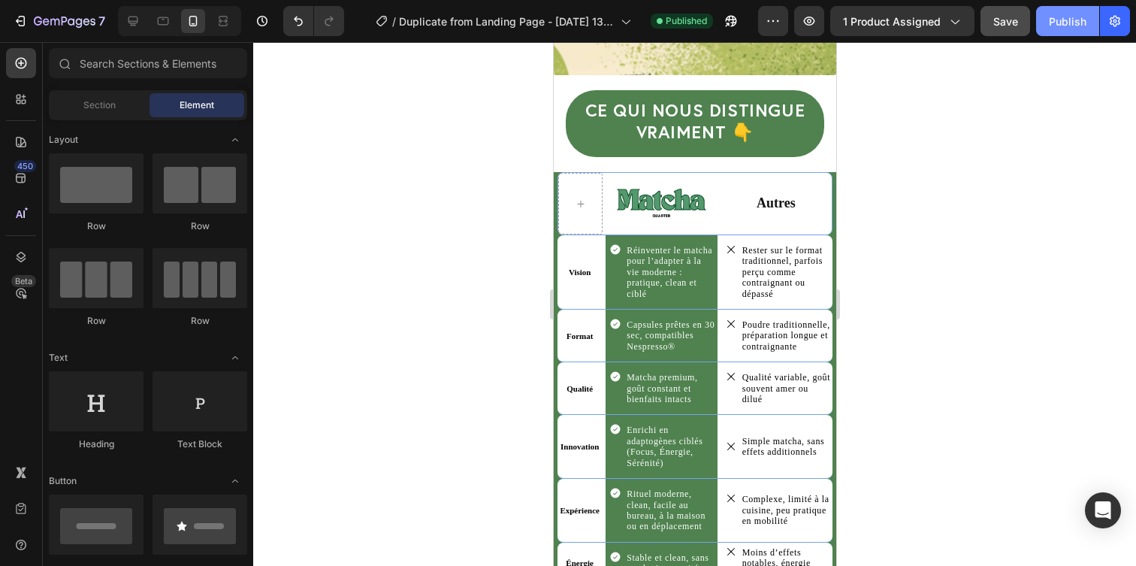
click at [1063, 20] on div "Publish" at bounding box center [1068, 22] width 38 height 16
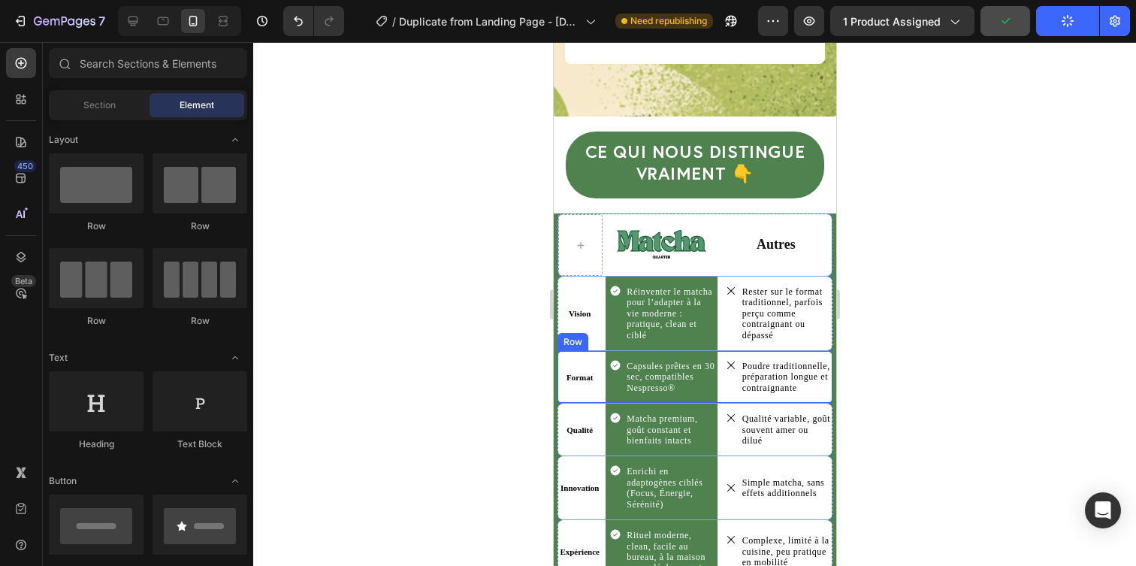
scroll to position [3750, 0]
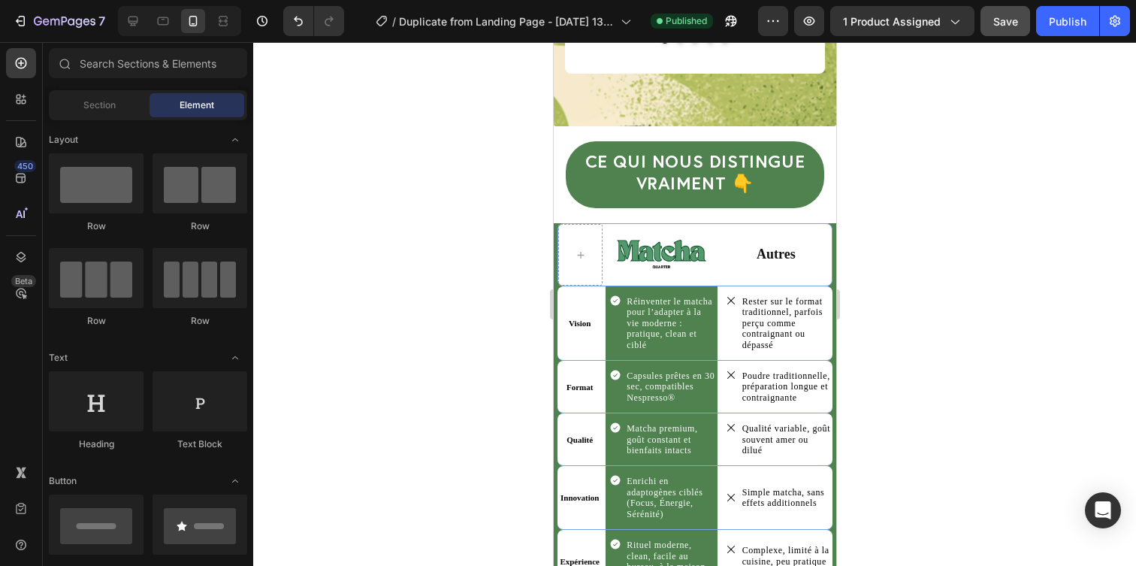
click at [917, 399] on div at bounding box center [694, 304] width 883 height 524
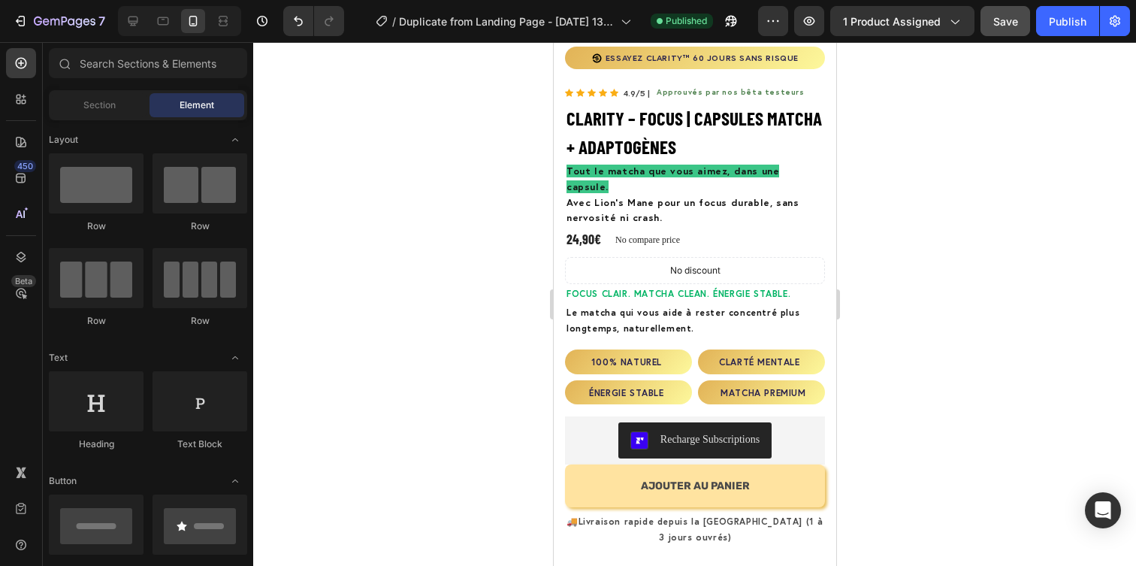
scroll to position [0, 0]
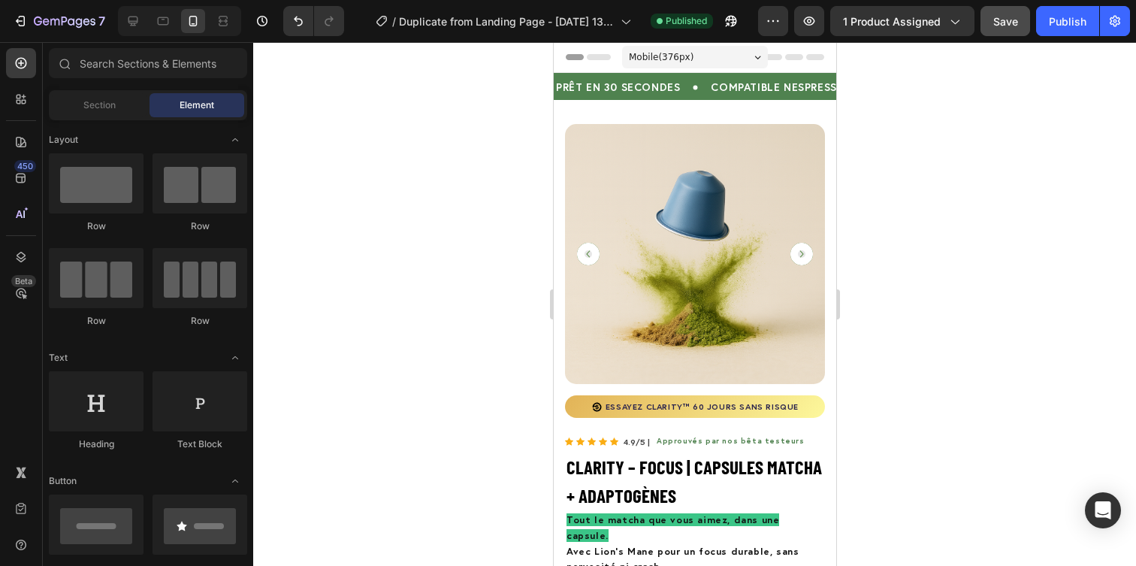
click at [337, 197] on div at bounding box center [694, 304] width 883 height 524
